Goal: Check status

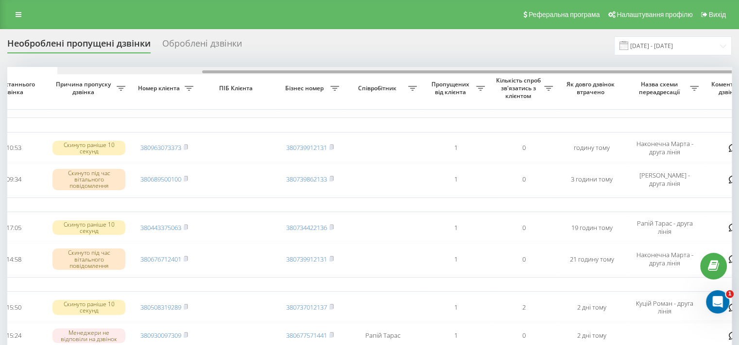
scroll to position [0, 34]
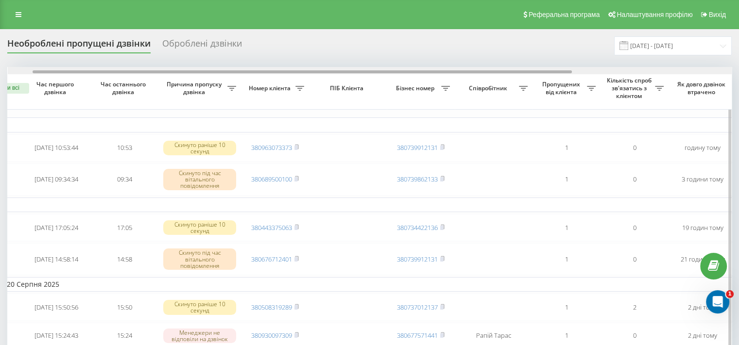
drag, startPoint x: 174, startPoint y: 70, endPoint x: 36, endPoint y: 73, distance: 138.4
click at [36, 73] on div at bounding box center [302, 71] width 539 height 3
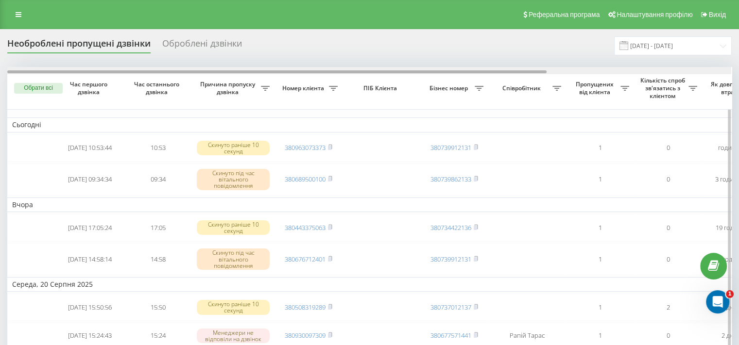
drag, startPoint x: 197, startPoint y: 72, endPoint x: 114, endPoint y: 107, distance: 89.5
click at [93, 80] on div "Обрати всі Час першого дзвінка Час останнього дзвінка Причина пропуску дзвінка …" at bounding box center [369, 295] width 724 height 456
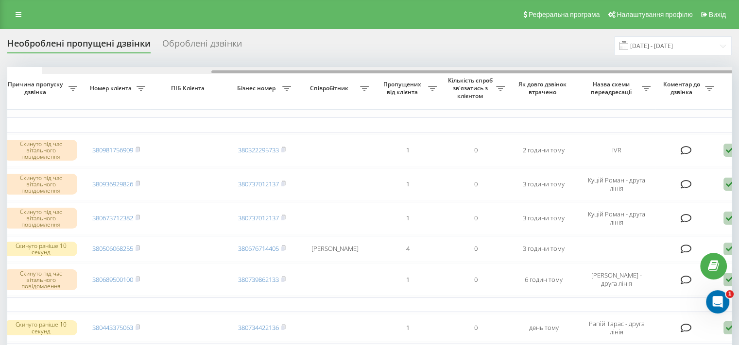
scroll to position [0, 247]
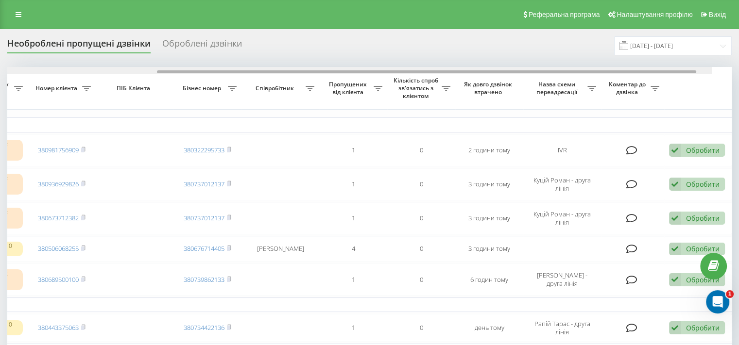
drag, startPoint x: 577, startPoint y: 68, endPoint x: 702, endPoint y: 67, distance: 124.8
click at [702, 67] on div at bounding box center [350, 70] width 724 height 7
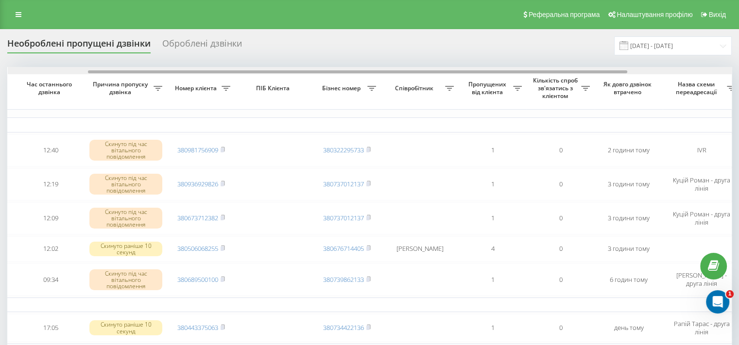
scroll to position [0, 0]
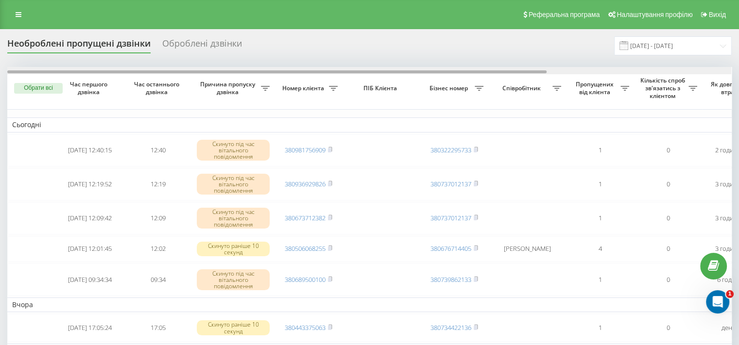
drag, startPoint x: 427, startPoint y: 71, endPoint x: 195, endPoint y: 66, distance: 232.7
click at [195, 66] on div "Необроблені пропущені дзвінки Оброблені дзвінки 22.07.2025 - 22.08.2025 Обрати …" at bounding box center [369, 314] width 724 height 557
